Goal: Transaction & Acquisition: Purchase product/service

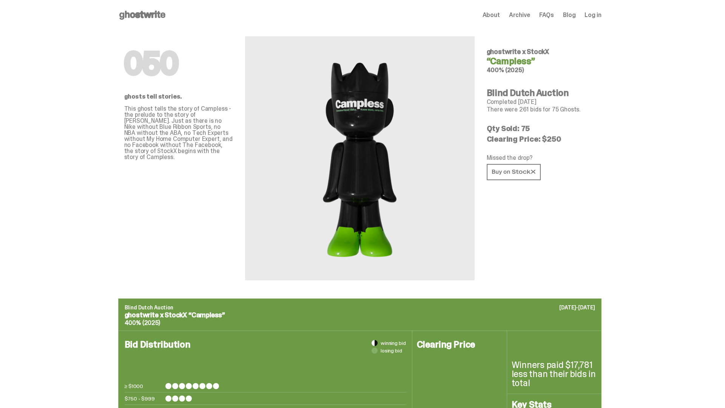
scroll to position [367, 0]
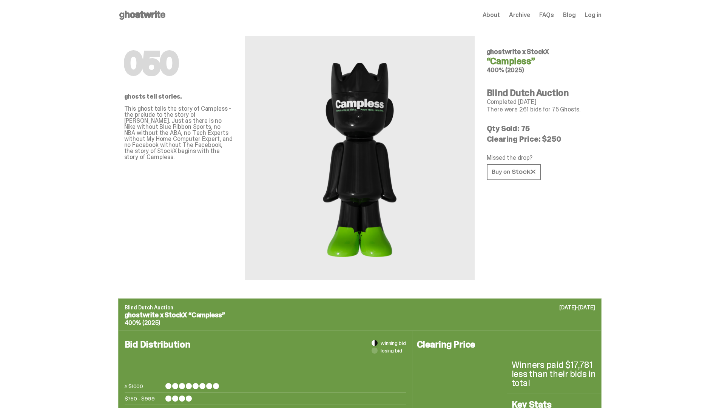
scroll to position [367, 0]
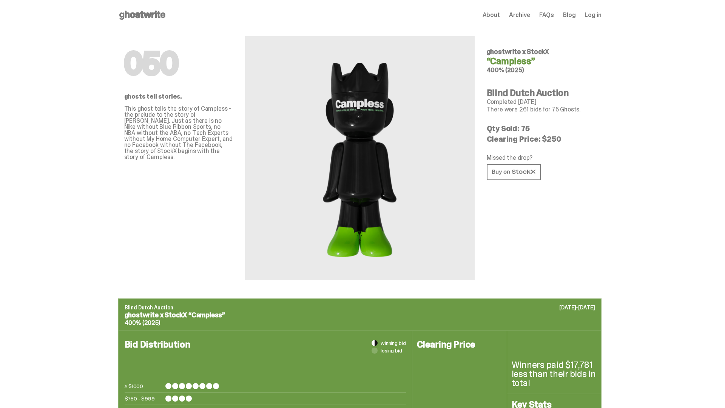
scroll to position [1194, 0]
